Goal: Transaction & Acquisition: Subscribe to service/newsletter

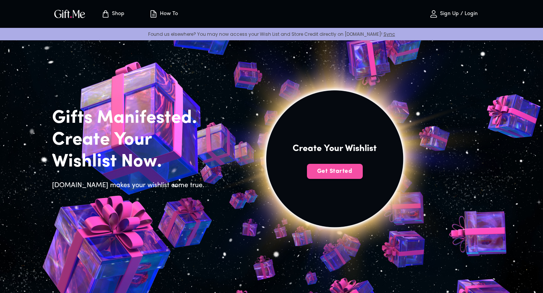
click at [334, 178] on button "Get Started" at bounding box center [335, 171] width 56 height 15
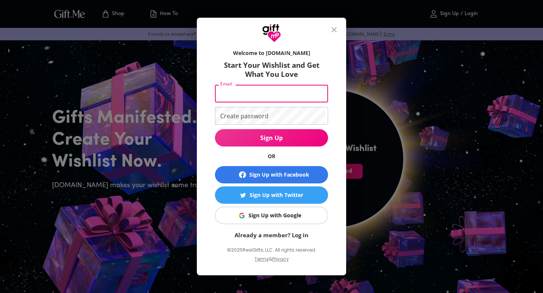
click at [246, 88] on input "Email" at bounding box center [270, 94] width 110 height 18
click at [295, 89] on input "Email" at bounding box center [270, 94] width 110 height 18
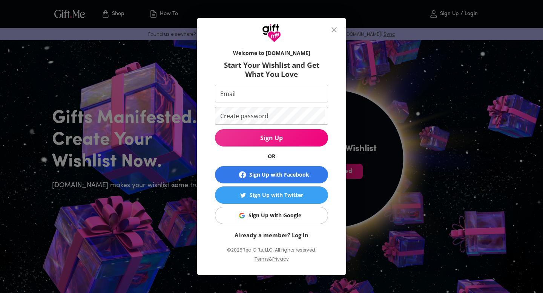
click at [308, 63] on h6 "Start Your Wishlist and Get What You Love" at bounding box center [271, 70] width 113 height 18
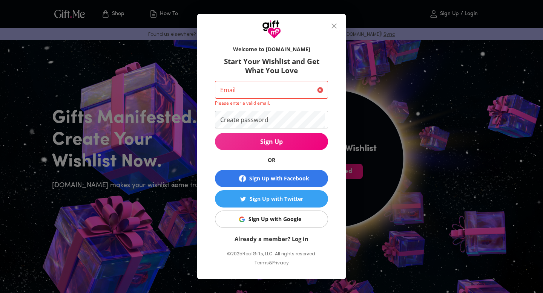
click at [334, 22] on icon "close" at bounding box center [334, 25] width 9 height 9
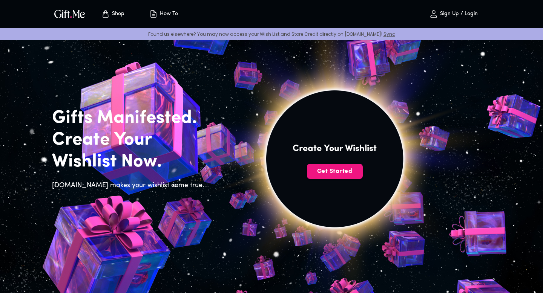
click at [115, 17] on span "Shop" at bounding box center [112, 13] width 41 height 9
